Goal: Task Accomplishment & Management: Manage account settings

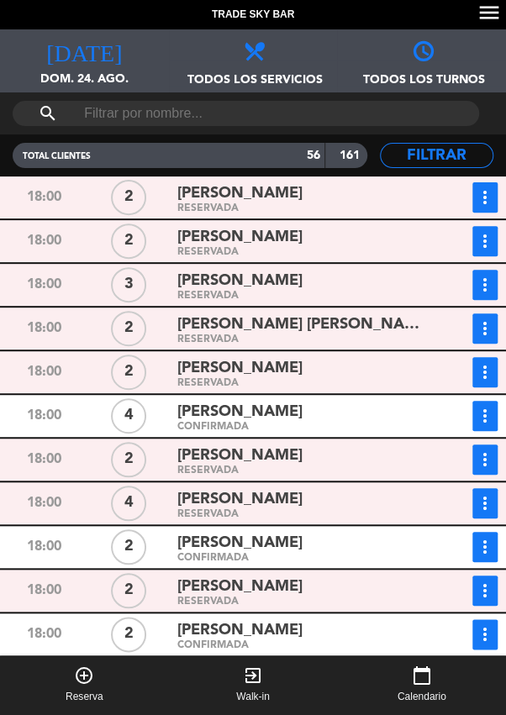
click at [482, 419] on icon "more_vert" at bounding box center [485, 416] width 20 height 20
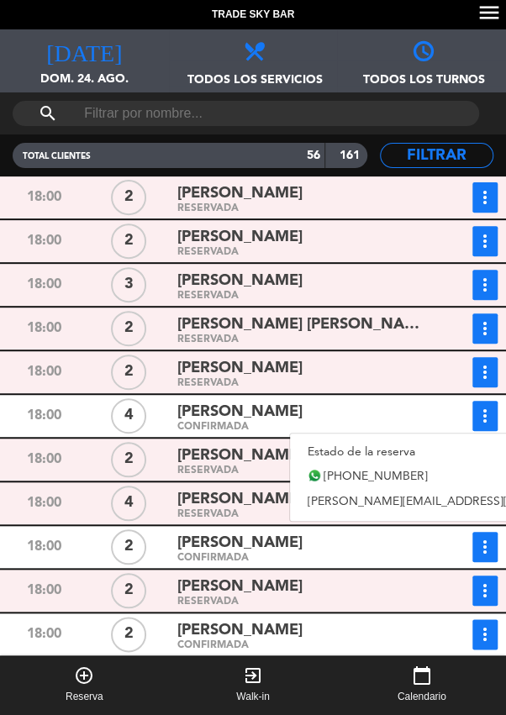
click at [350, 596] on div "[PERSON_NAME]" at bounding box center [298, 587] width 243 height 23
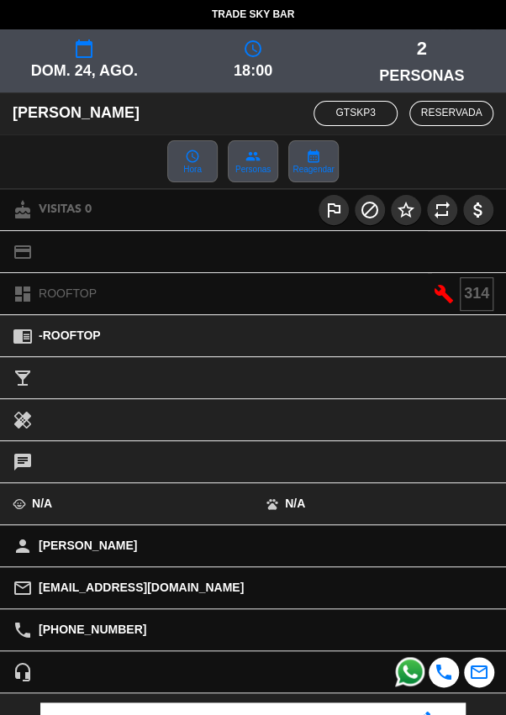
scroll to position [229, 0]
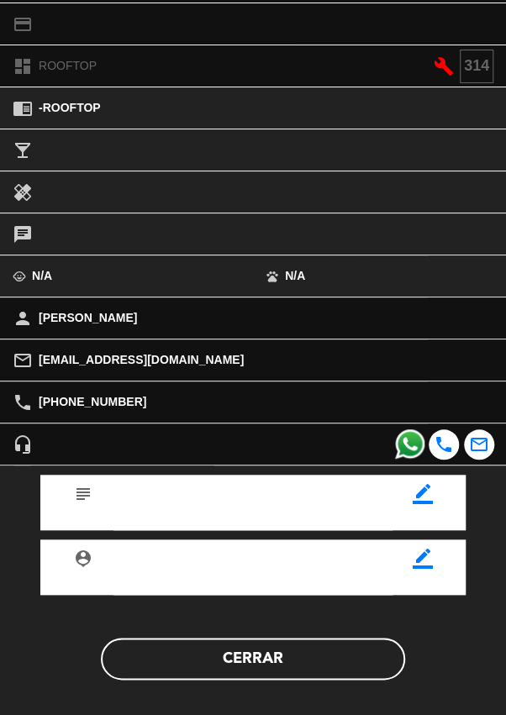
click at [317, 657] on button "Cerrar" at bounding box center [253, 659] width 304 height 42
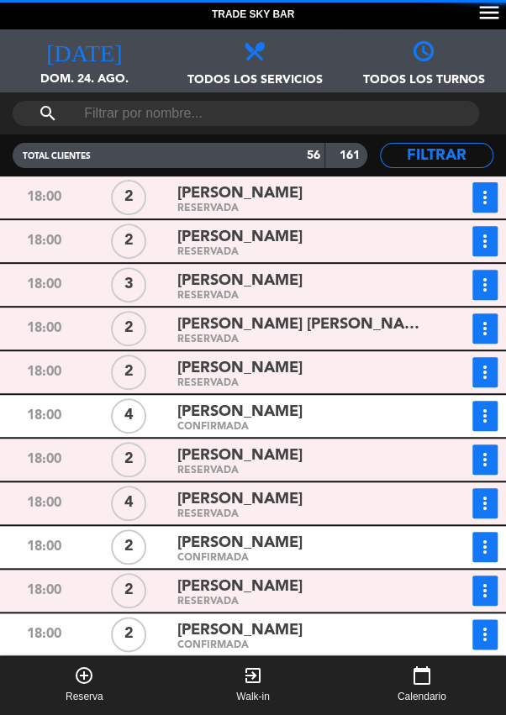
scroll to position [0, 0]
click at [487, 414] on icon "more_vert" at bounding box center [485, 416] width 20 height 20
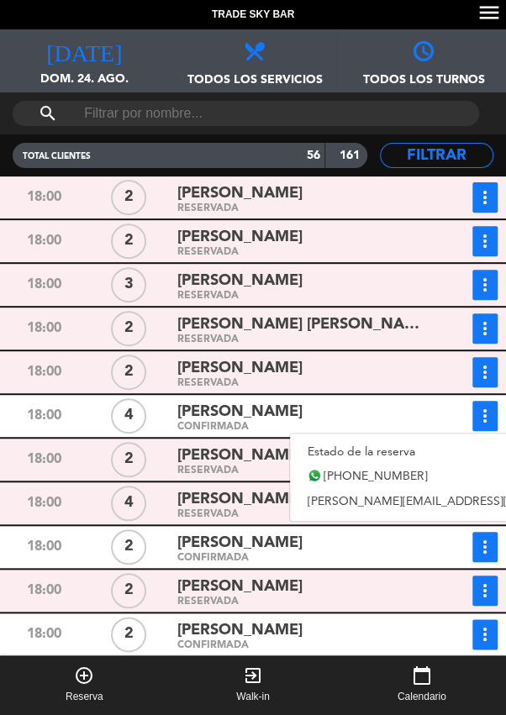
click at [403, 447] on link "Estado de la reserva" at bounding box center [455, 452] width 330 height 25
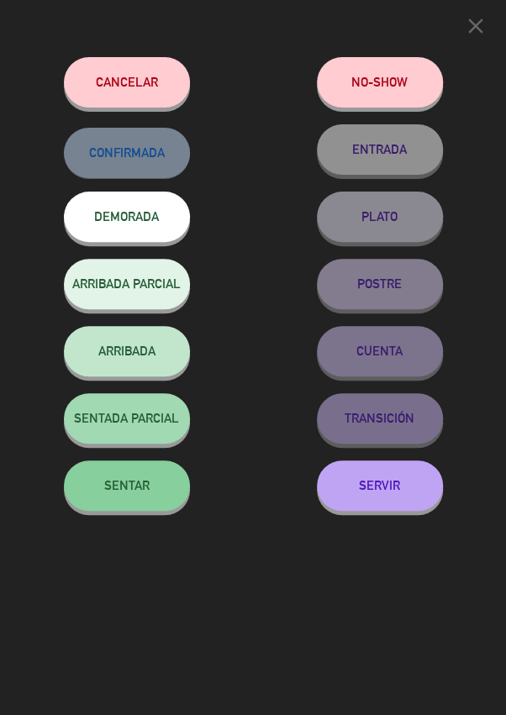
click at [389, 502] on button "SERVIR" at bounding box center [380, 486] width 126 height 50
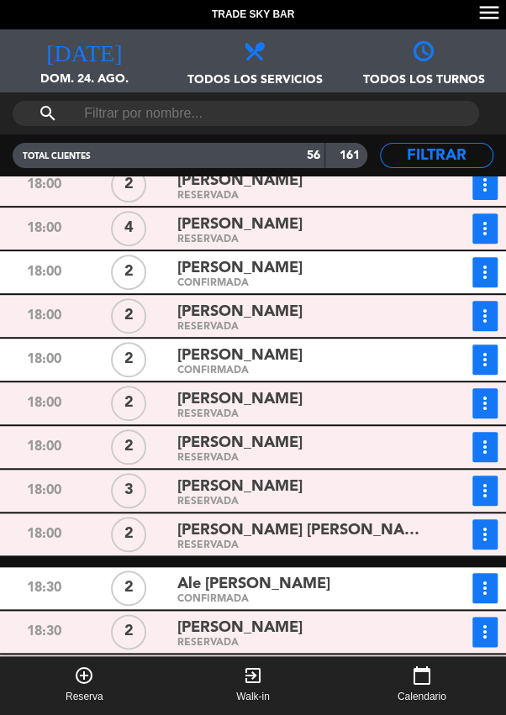
scroll to position [235, 0]
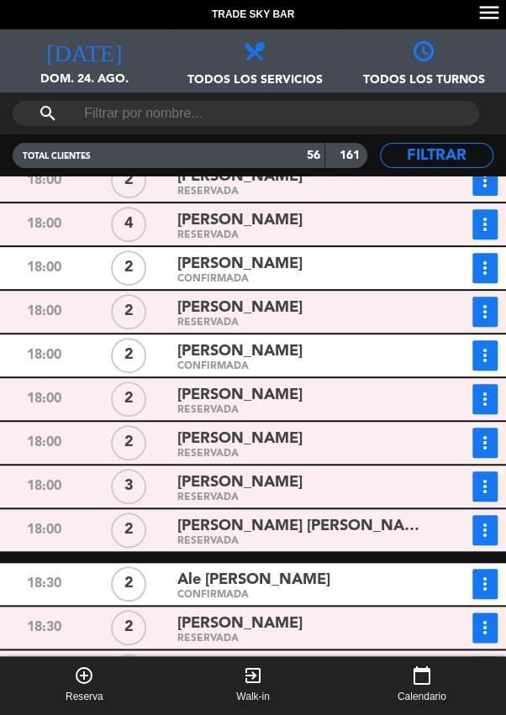
click at [354, 483] on div "[PERSON_NAME]" at bounding box center [298, 483] width 243 height 23
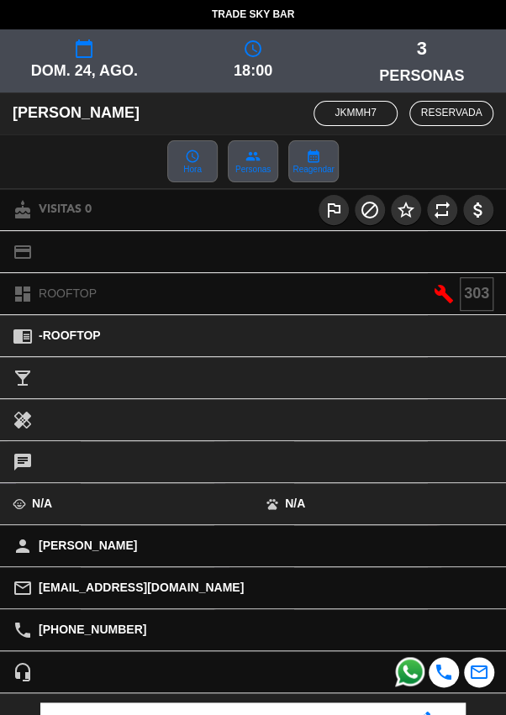
scroll to position [229, 0]
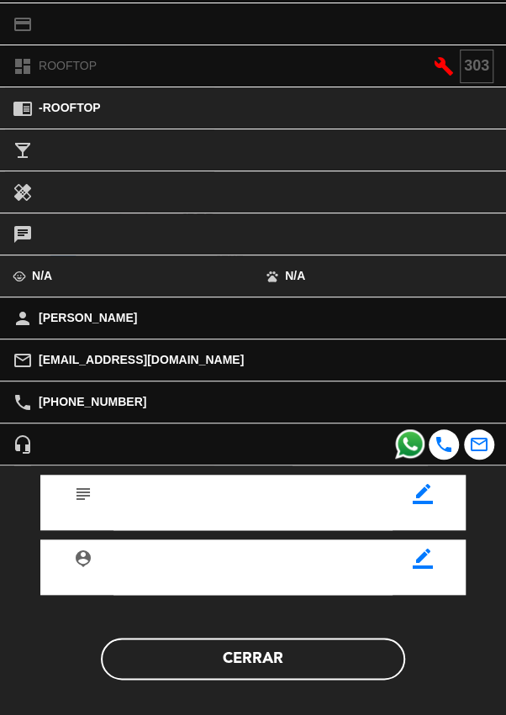
click at [297, 652] on button "Cerrar" at bounding box center [253, 659] width 304 height 42
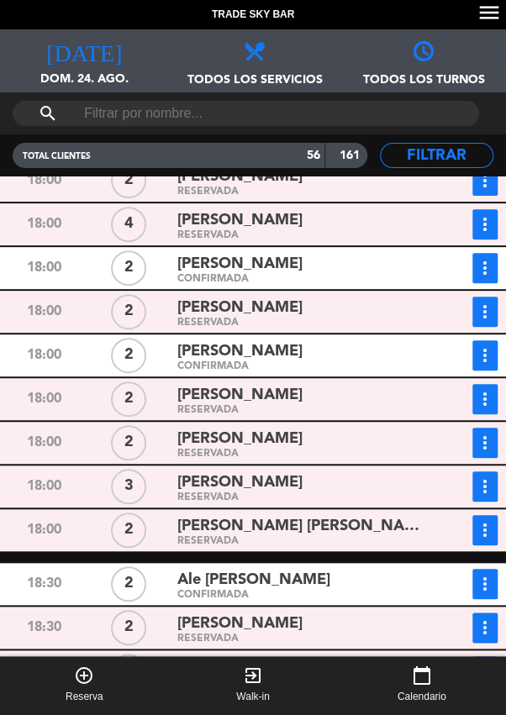
click at [485, 16] on icon "more_vert" at bounding box center [485, 6] width 20 height 20
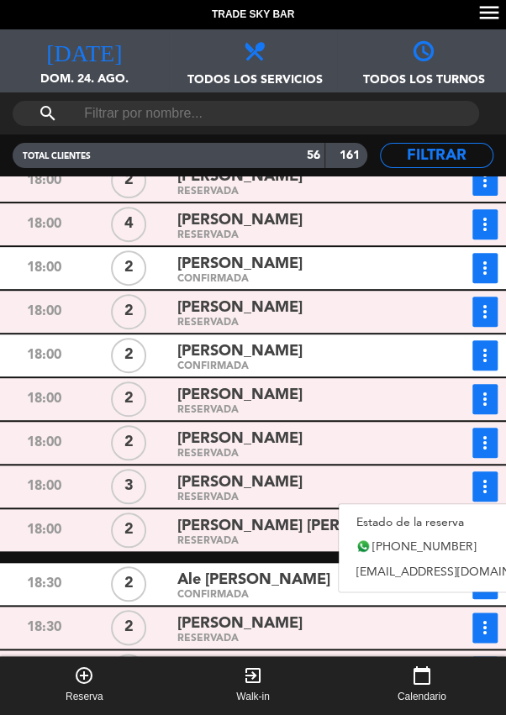
click at [412, 522] on link "Estado de la reserva" at bounding box center [456, 522] width 235 height 25
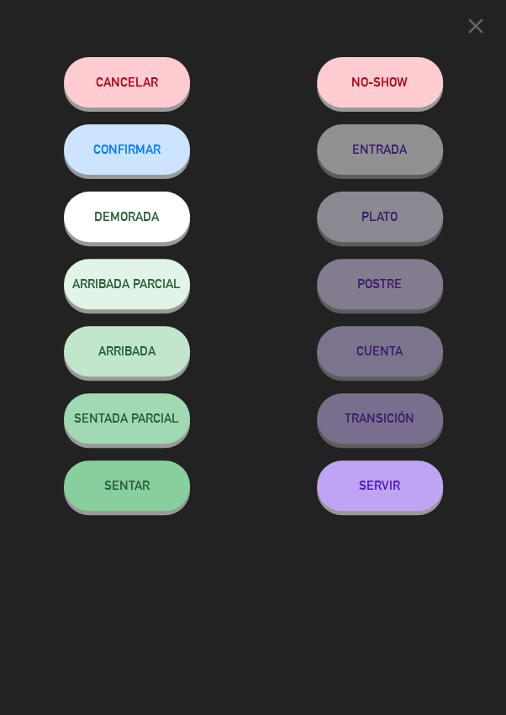
click at [384, 484] on button "SERVIR" at bounding box center [380, 486] width 126 height 50
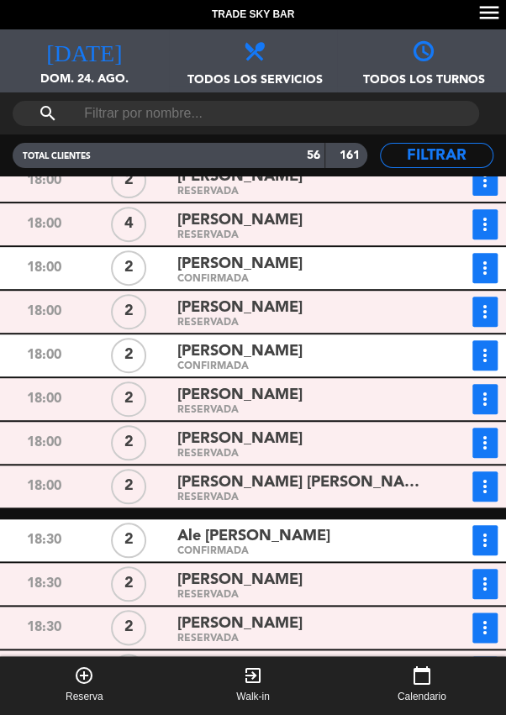
scroll to position [0, 0]
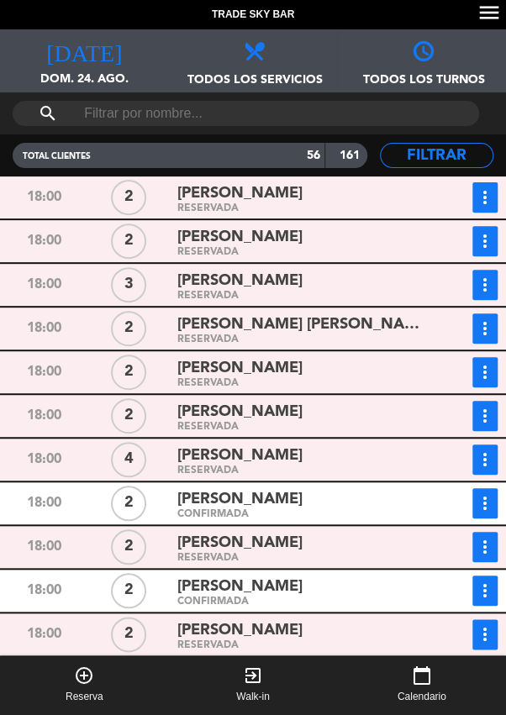
click at [345, 462] on div "[PERSON_NAME]" at bounding box center [298, 456] width 243 height 23
